Goal: Task Accomplishment & Management: Manage account settings

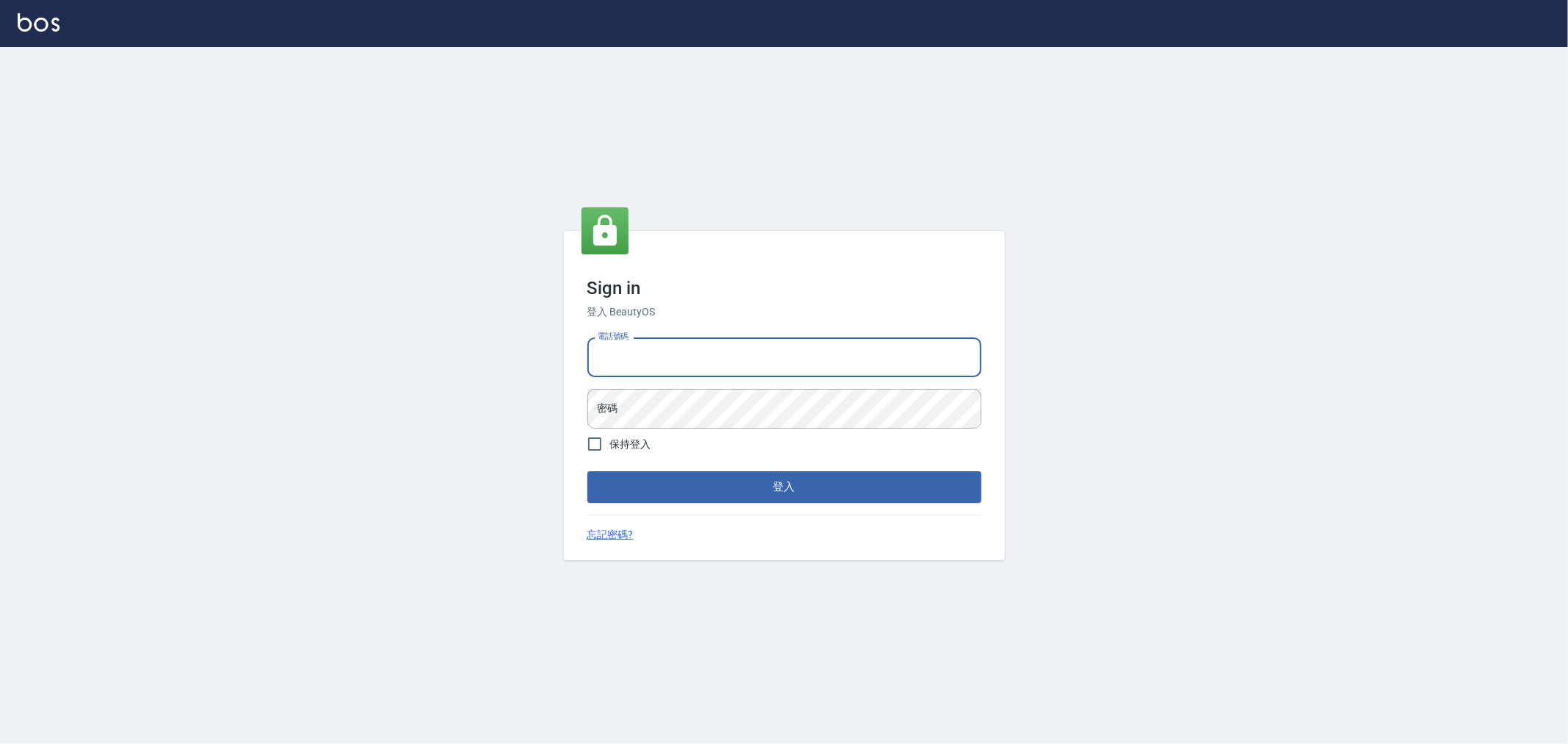
click at [701, 364] on input "電話號碼" at bounding box center [784, 358] width 394 height 40
type input "0222886821"
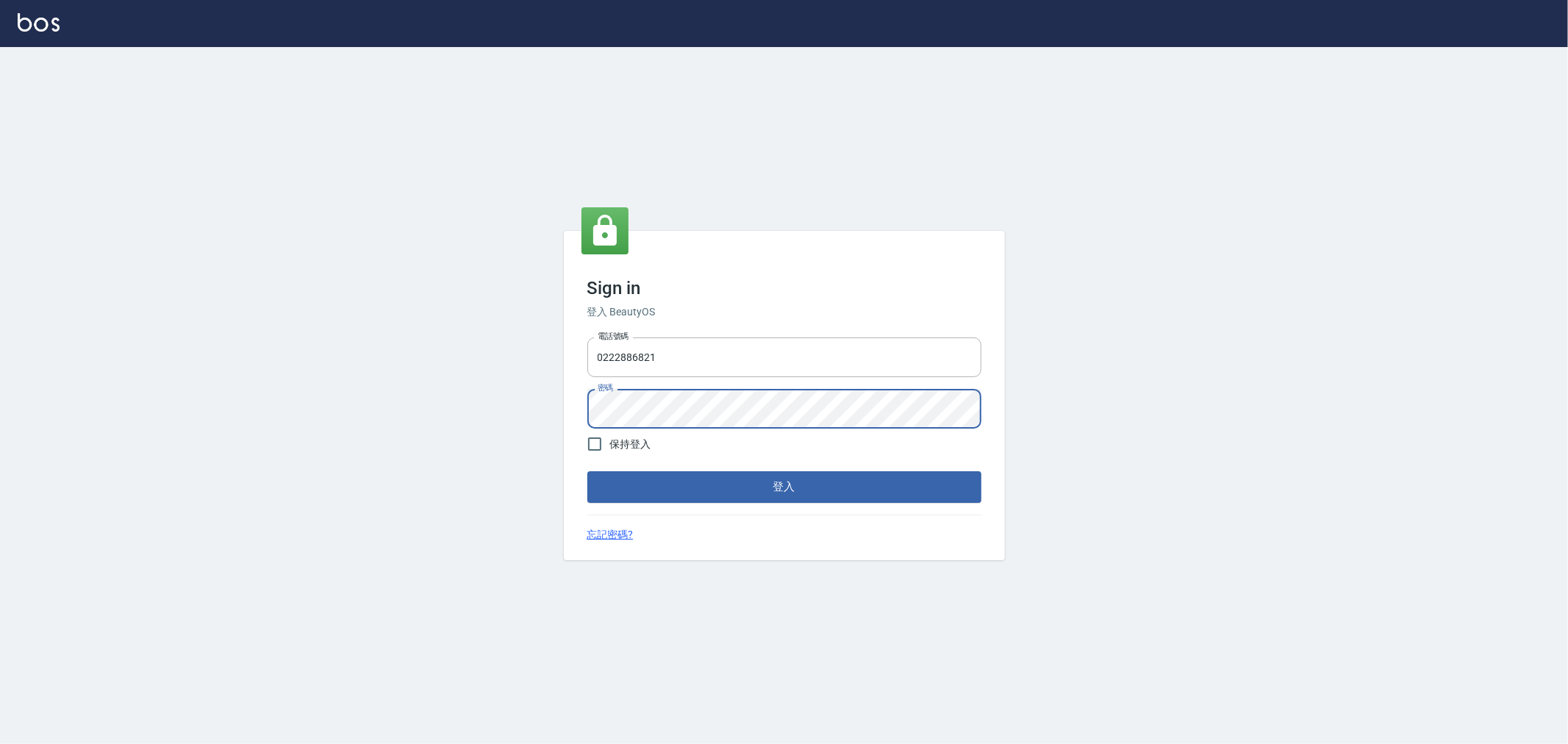
click at [588, 472] on button "登入" at bounding box center [784, 487] width 394 height 31
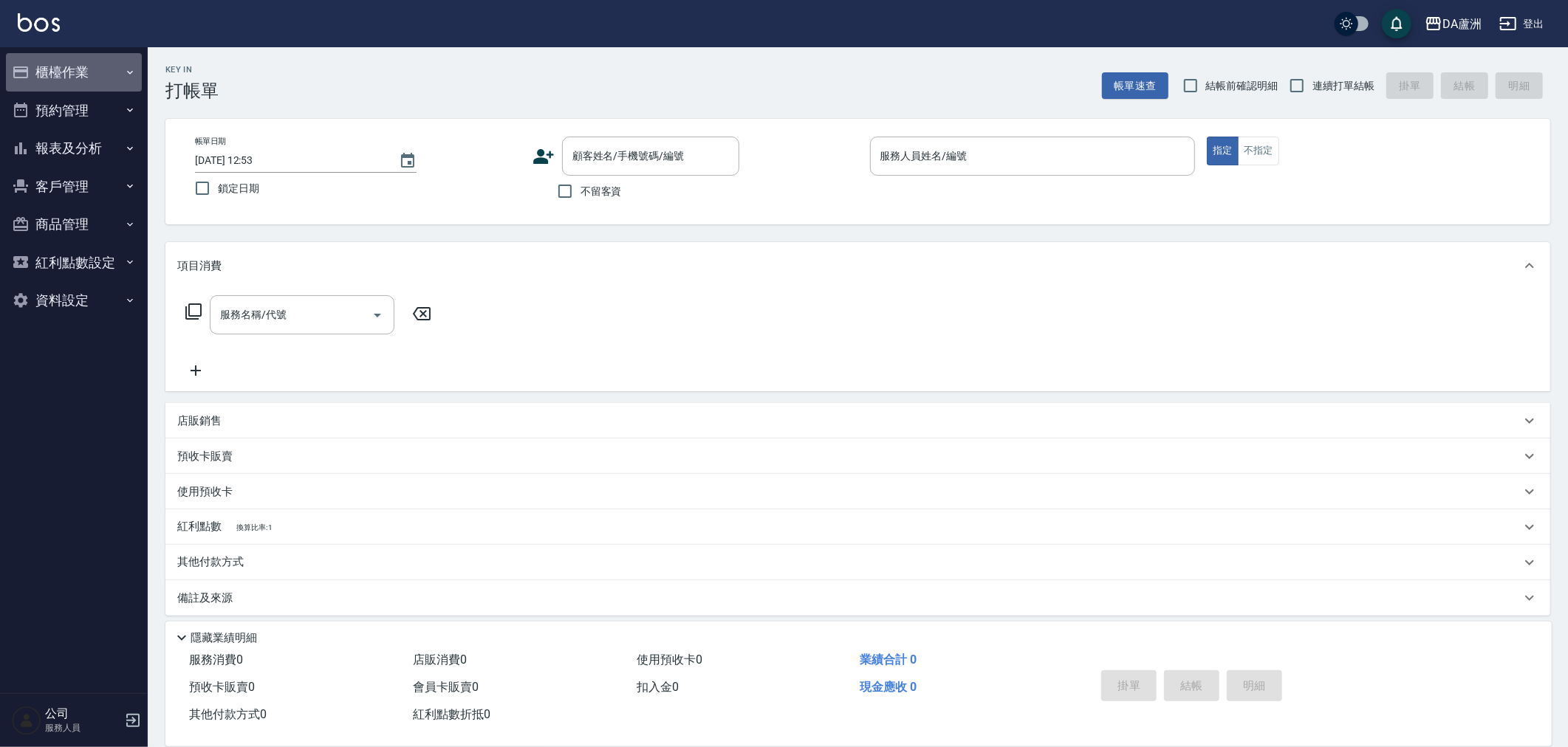
drag, startPoint x: 75, startPoint y: 74, endPoint x: 82, endPoint y: 70, distance: 8.1
click at [76, 74] on button "櫃檯作業" at bounding box center [73, 73] width 136 height 38
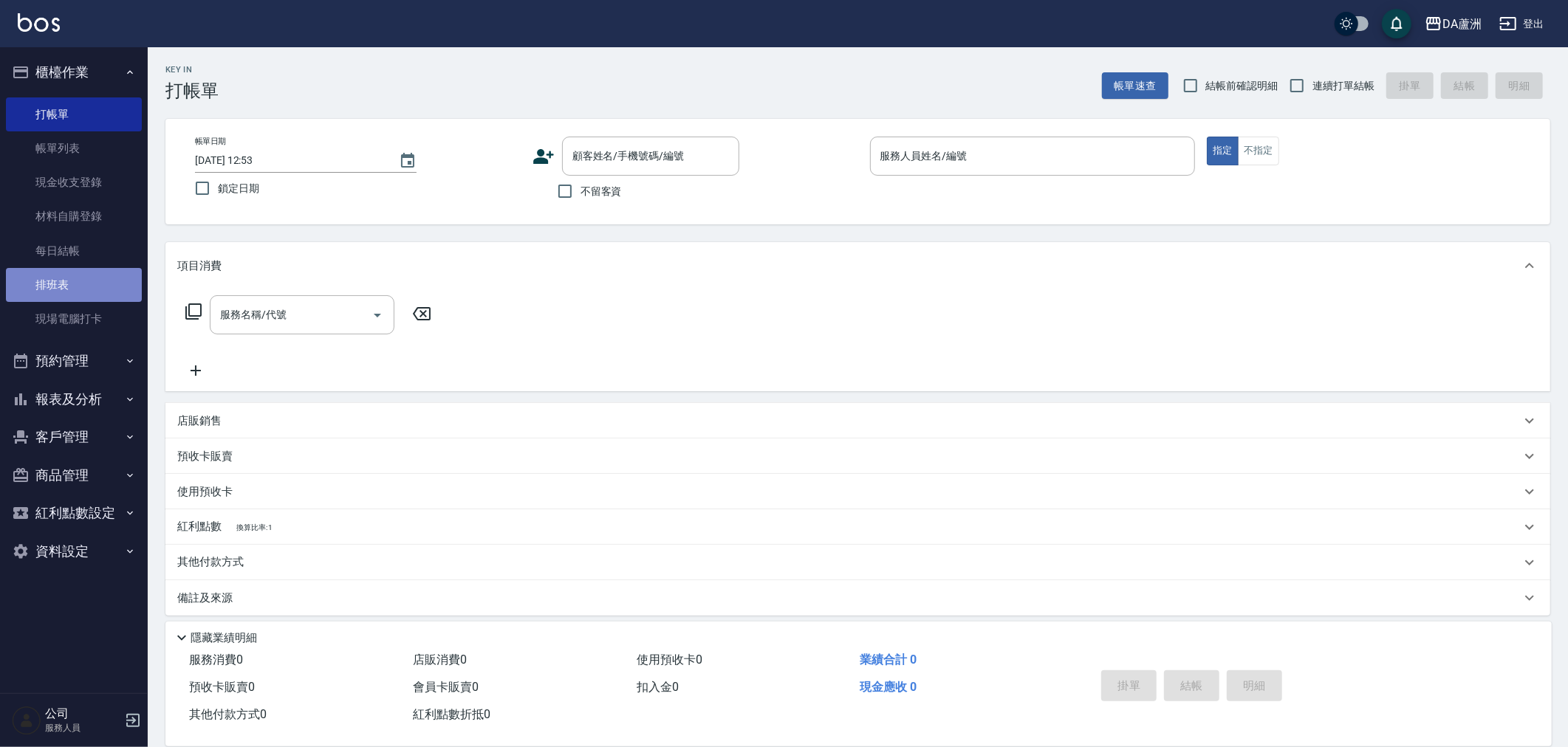
click at [81, 283] on link "排班表" at bounding box center [73, 285] width 136 height 34
